Goal: Task Accomplishment & Management: Complete application form

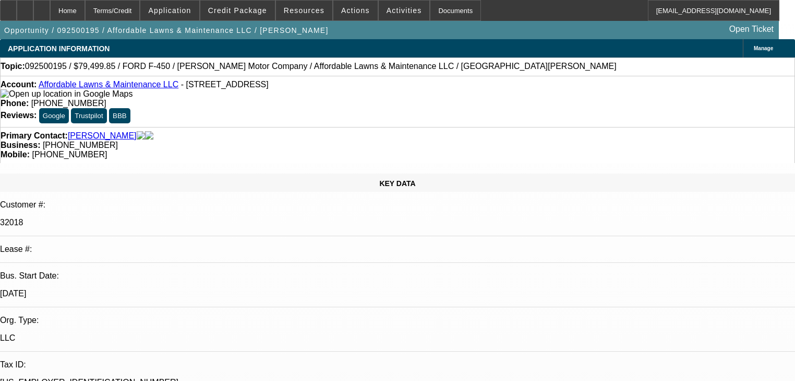
select select "0"
select select "2"
select select "0"
select select "6"
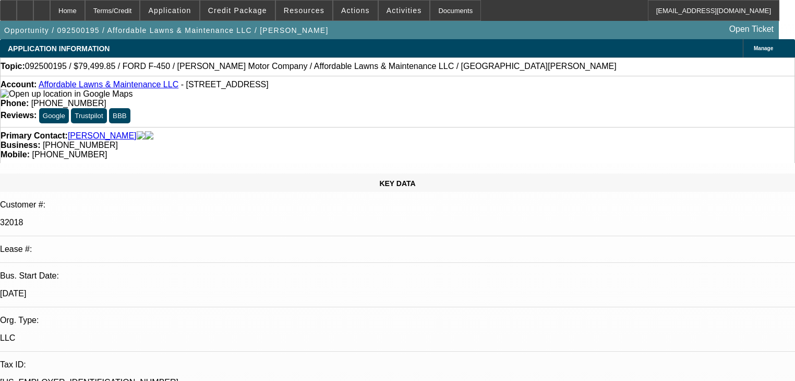
select select "0"
select select "2"
select select "0"
select select "6"
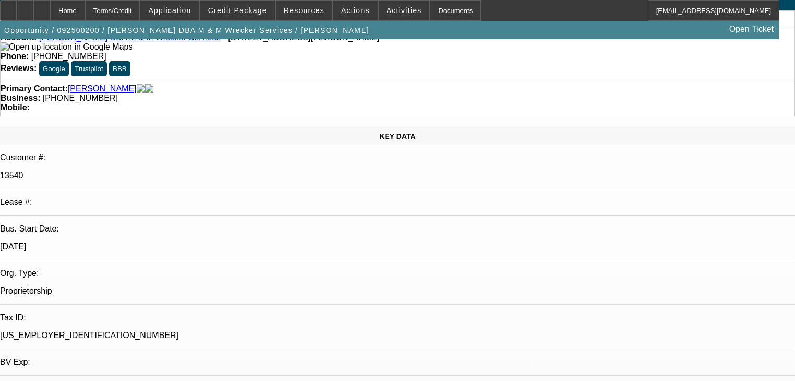
select select "0"
select select "2"
select select "0.1"
select select "4"
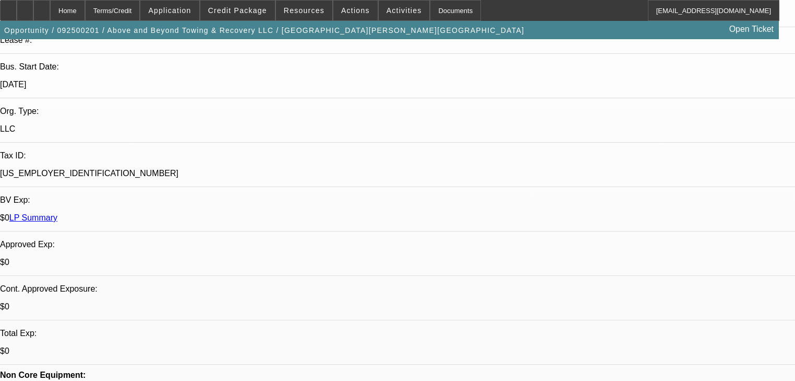
select select "0"
select select "2"
select select "0.1"
select select "4"
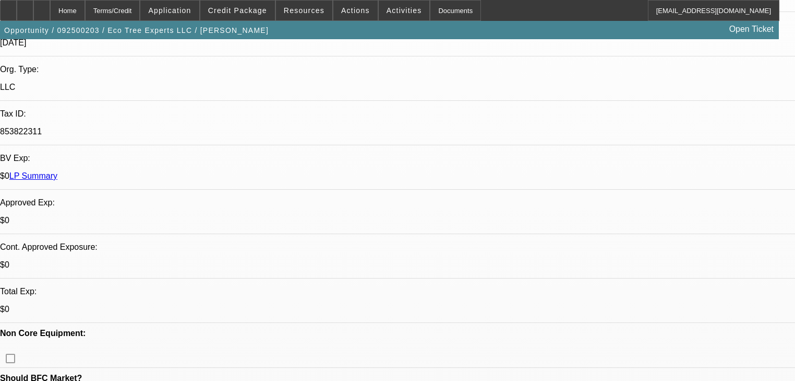
select select "0"
select select "6"
select select "0"
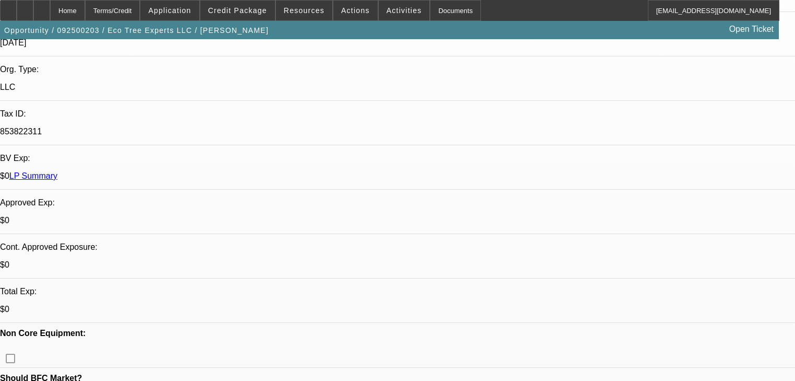
select select "0"
select select "6"
select select "0"
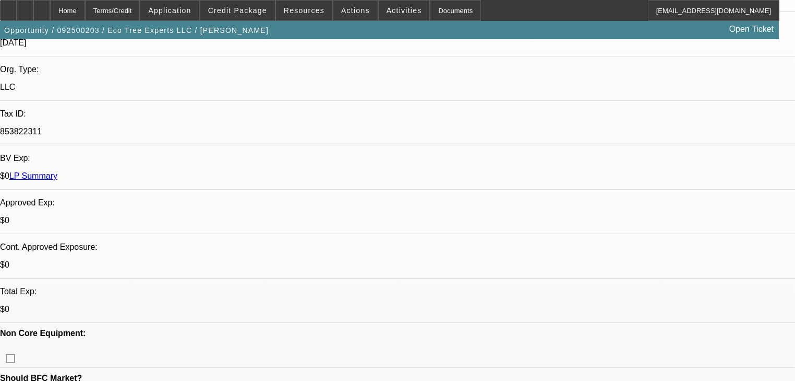
select select "0"
select select "6"
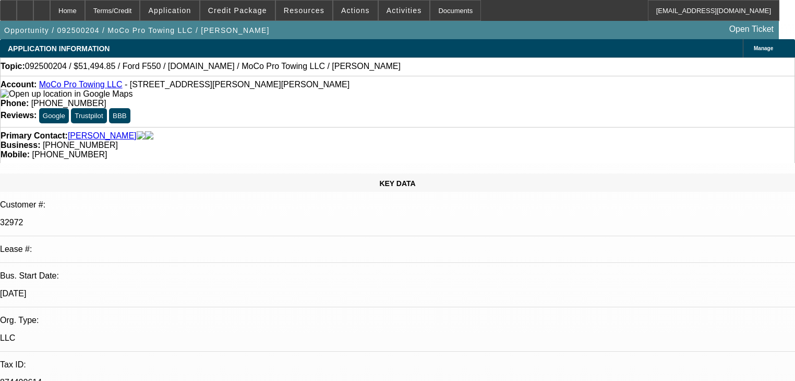
select select "0"
select select "2"
select select "0"
select select "6"
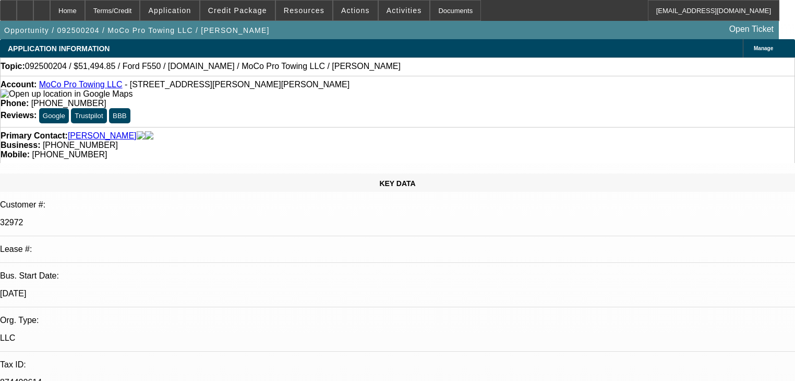
select select "0"
select select "2"
select select "0"
select select "6"
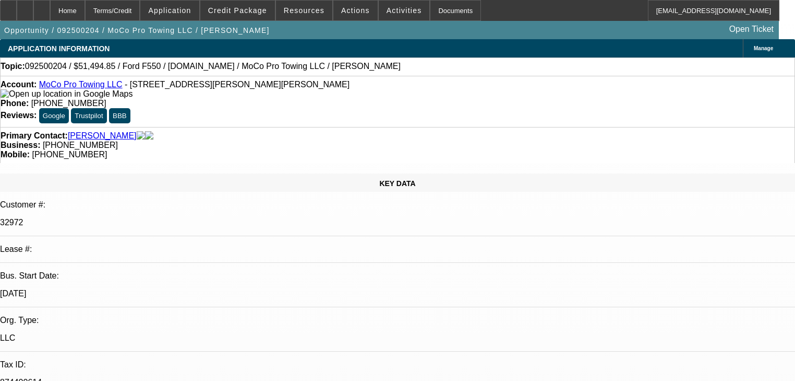
select select "0"
select select "2"
select select "0"
select select "6"
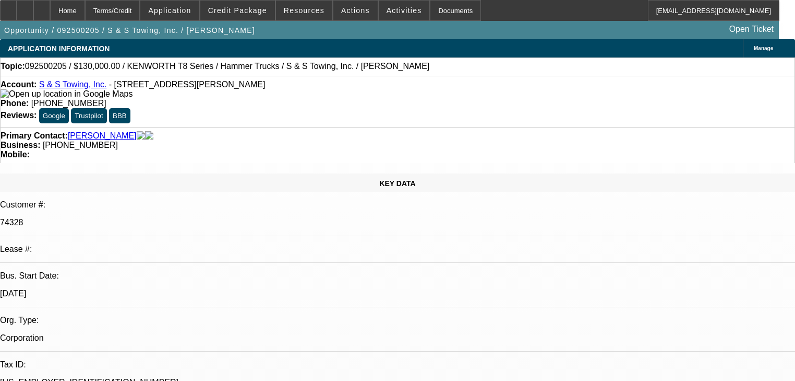
select select "0"
select select "2"
select select "0"
select select "6"
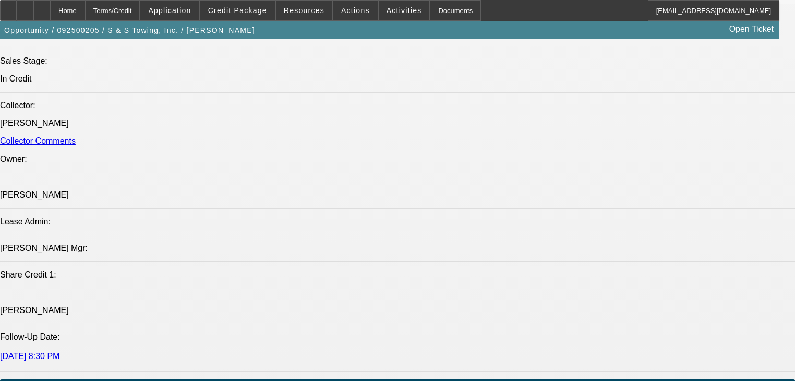
scroll to position [1253, 0]
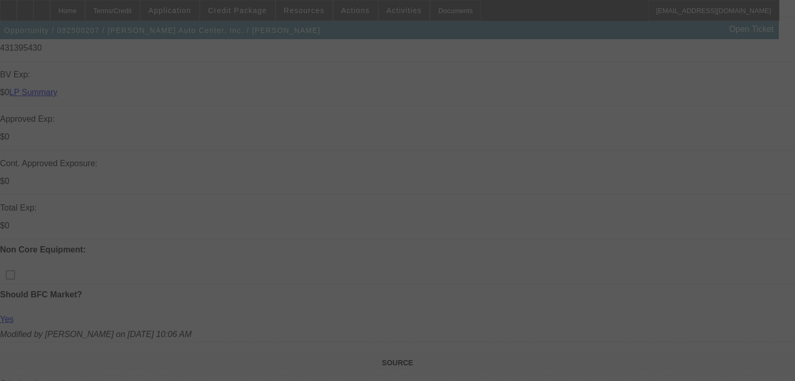
scroll to position [501, 0]
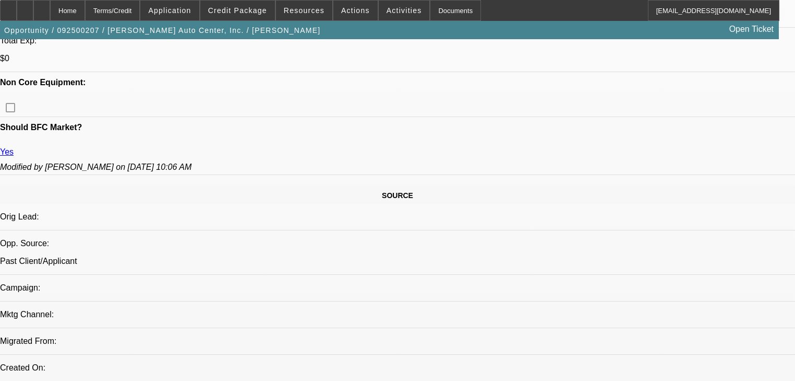
select select "0"
select select "2"
select select "0.1"
select select "4"
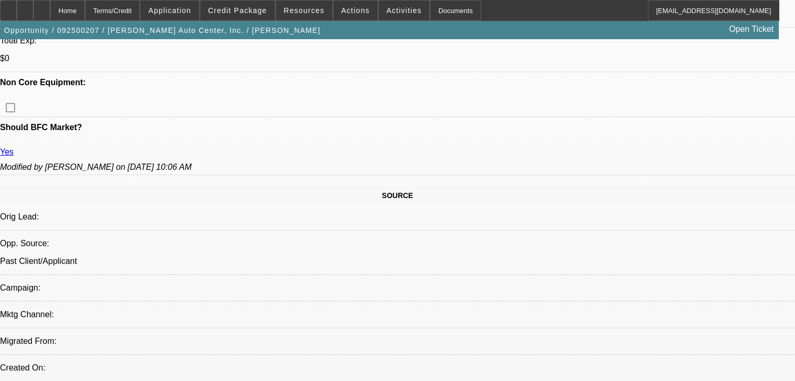
select select "0"
select select "2"
select select "0.1"
select select "4"
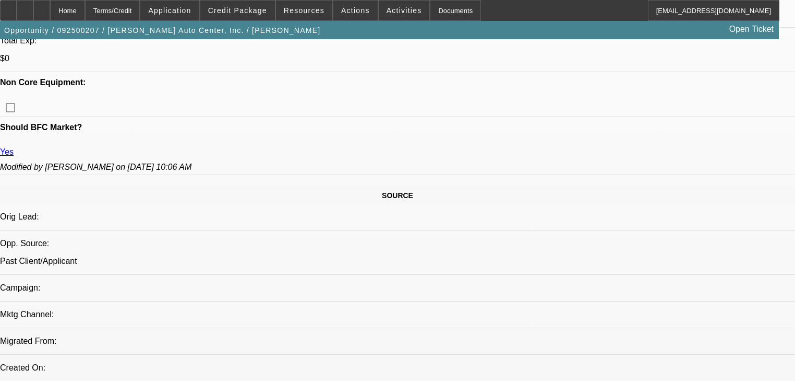
select select "0"
select select "2"
select select "0.1"
select select "4"
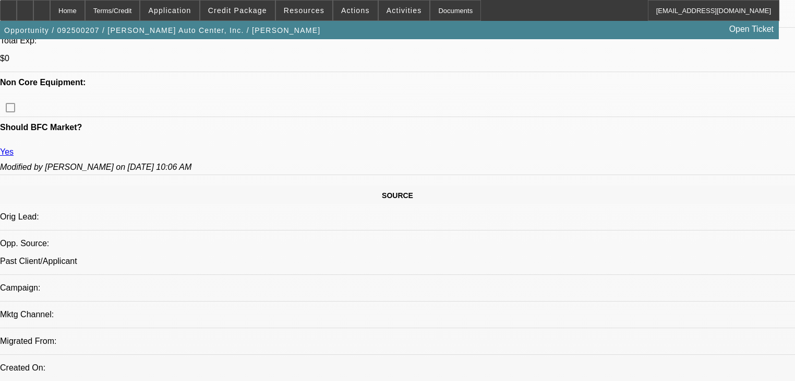
select select "0"
select select "2"
select select "0.1"
select select "4"
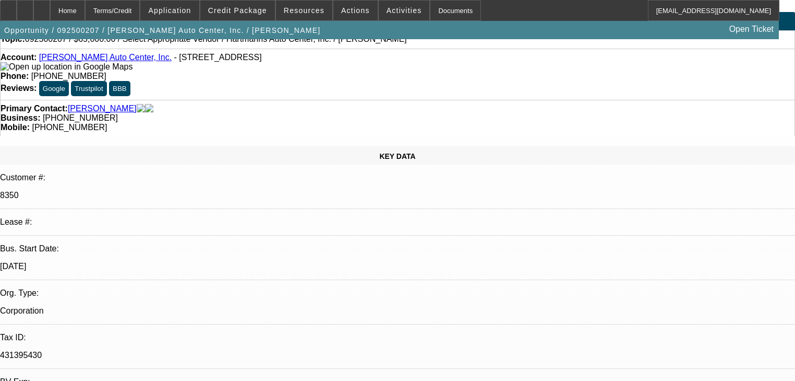
scroll to position [0, 0]
